Goal: Task Accomplishment & Management: Manage account settings

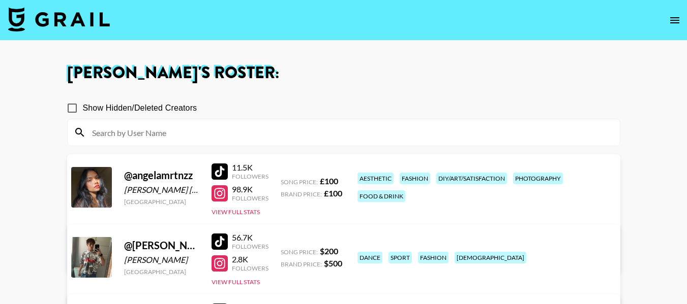
scroll to position [203, 0]
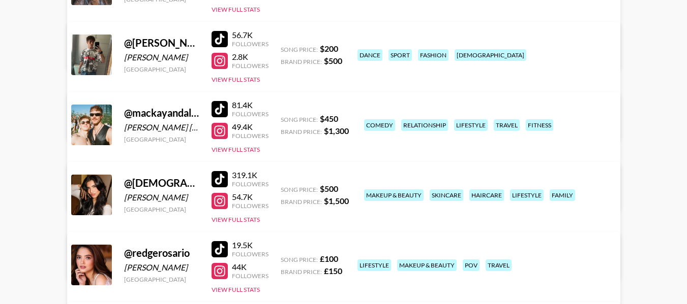
click at [347, 188] on link "View/Edit Details" at bounding box center [216, 193] width 262 height 10
click at [234, 147] on button "View Full Stats" at bounding box center [235, 150] width 48 height 8
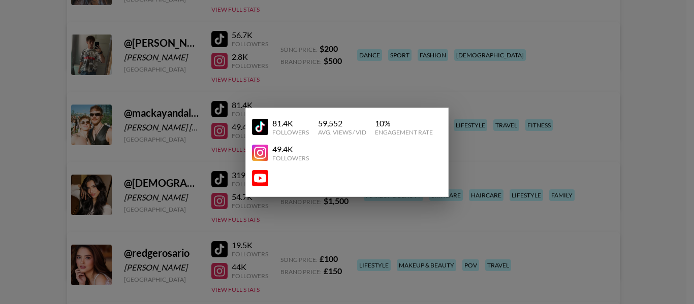
click at [517, 171] on div at bounding box center [347, 152] width 694 height 304
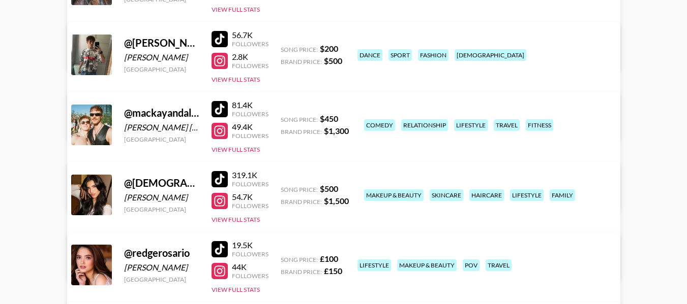
click at [347, 188] on link "View/Edit Details" at bounding box center [216, 193] width 262 height 10
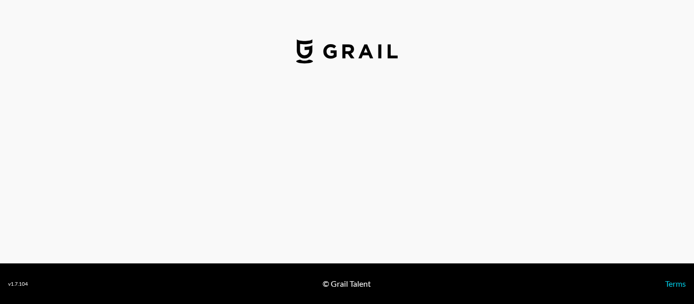
select select "USD"
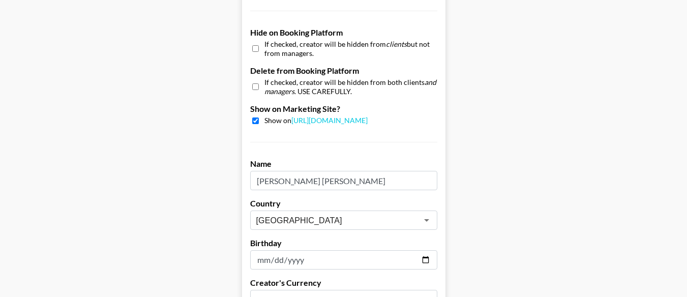
scroll to position [1082, 0]
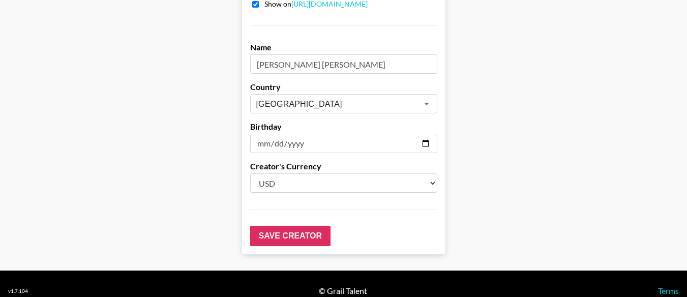
click at [267, 134] on input "[DATE]" at bounding box center [343, 143] width 187 height 19
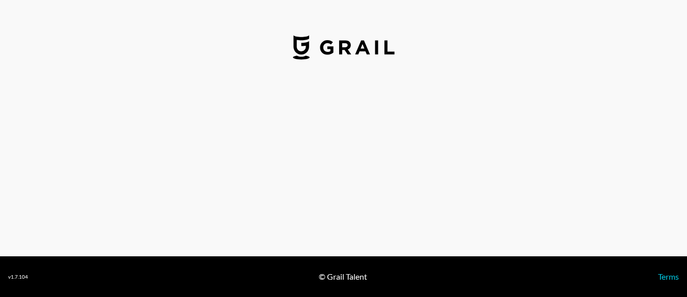
select select "USD"
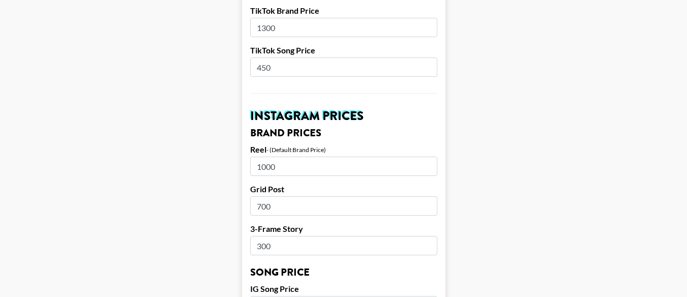
scroll to position [457, 0]
